Goal: Find specific page/section: Find specific page/section

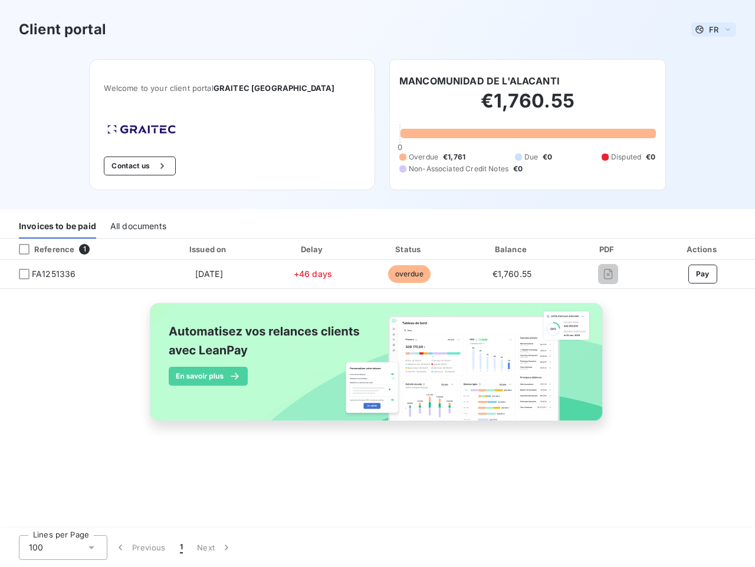
click at [714, 30] on span "FR" at bounding box center [713, 29] width 9 height 9
click at [168, 166] on button "Contact us" at bounding box center [139, 165] width 71 height 19
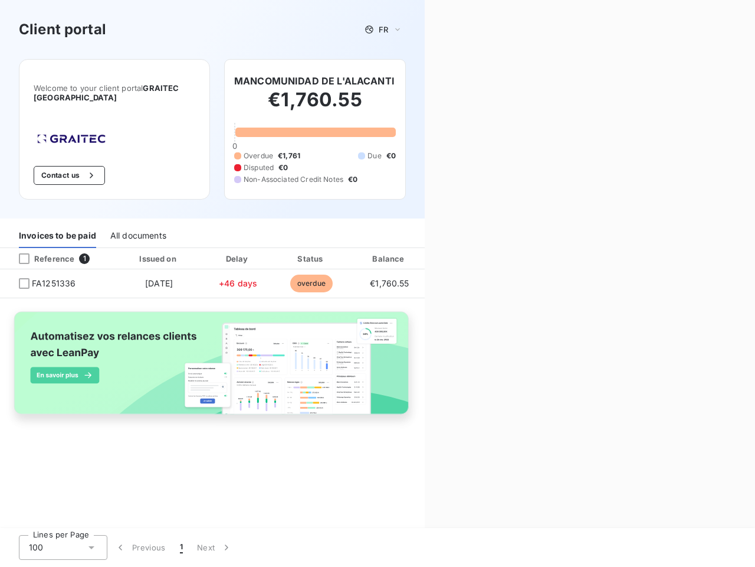
click at [479, 81] on div "Contact us Fill out the form below, and a member of our team will get back to y…" at bounding box center [590, 283] width 331 height 567
click at [57, 226] on div "Invoices to be paid" at bounding box center [57, 235] width 77 height 25
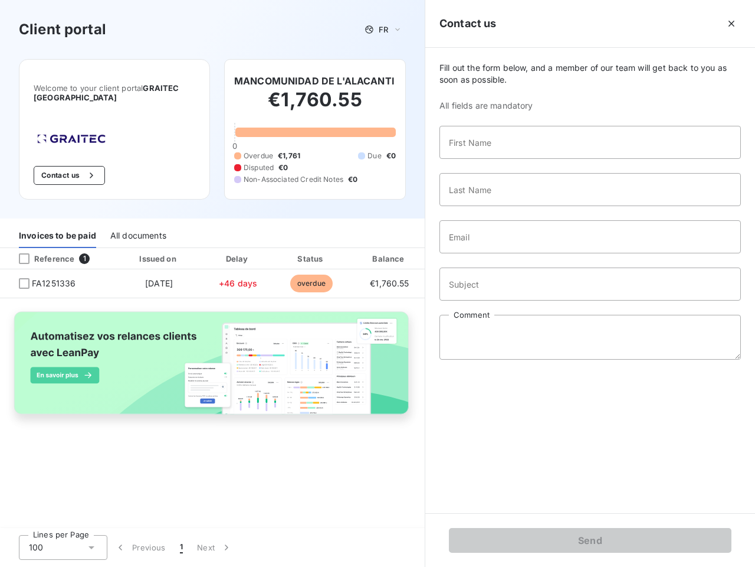
click at [138, 226] on div "All documents" at bounding box center [138, 235] width 56 height 25
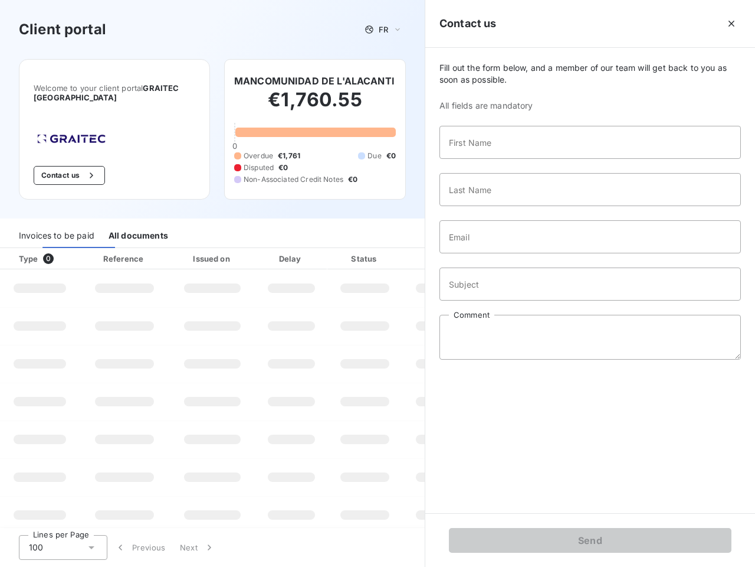
click at [76, 249] on th "Type 0" at bounding box center [40, 258] width 80 height 21
click at [24, 249] on th "Type 0" at bounding box center [40, 258] width 80 height 21
click at [208, 249] on th "Issued on" at bounding box center [212, 258] width 86 height 21
click at [313, 249] on th "Delay" at bounding box center [292, 258] width 72 height 21
click at [409, 249] on th "Amount" at bounding box center [443, 258] width 80 height 21
